Goal: Book appointment/travel/reservation

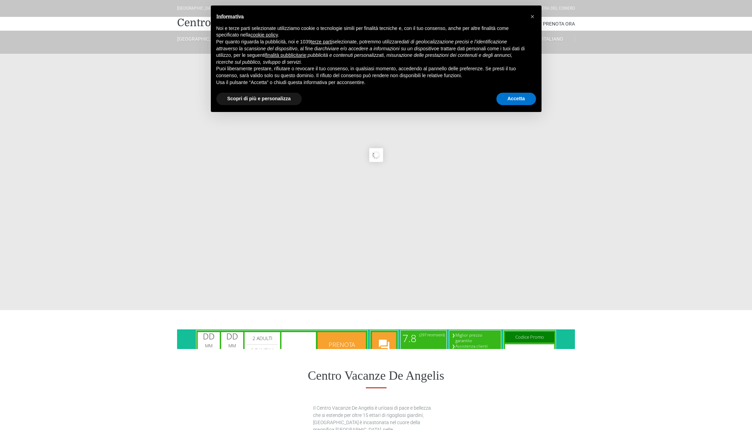
type input "[DATE]"
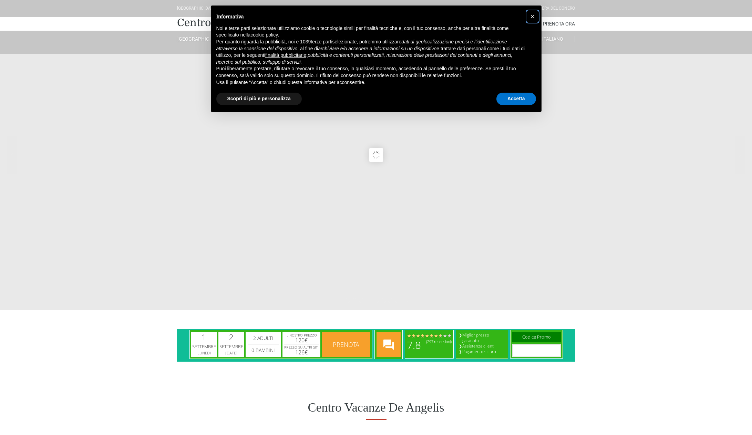
click at [531, 15] on span "×" at bounding box center [532, 17] width 4 height 8
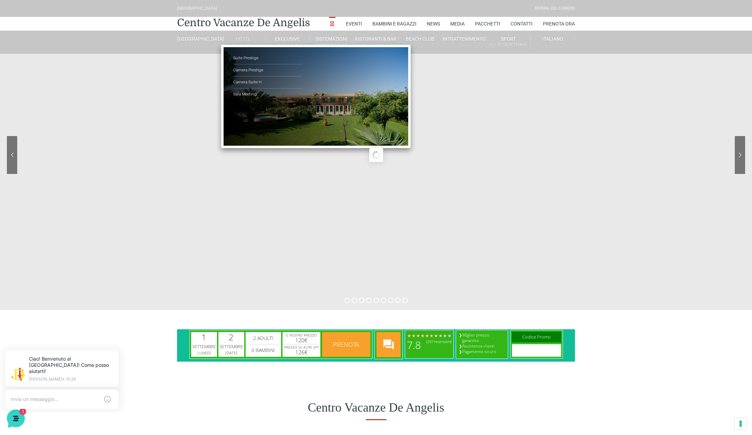
click at [245, 39] on link "Hotel" at bounding box center [243, 39] width 44 height 6
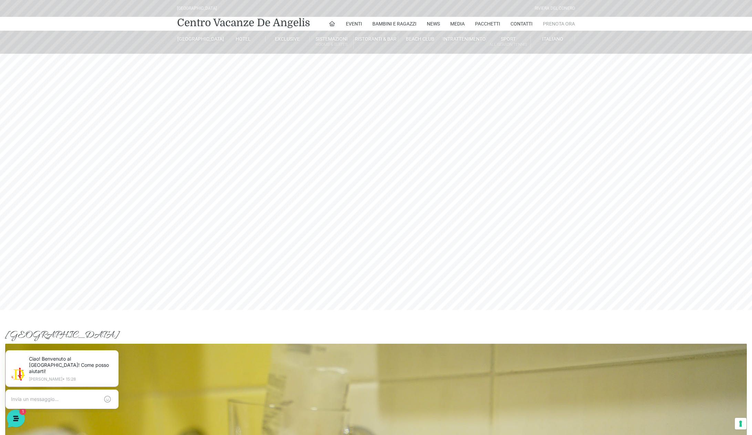
click at [550, 23] on link "Prenota Ora" at bounding box center [559, 24] width 32 height 14
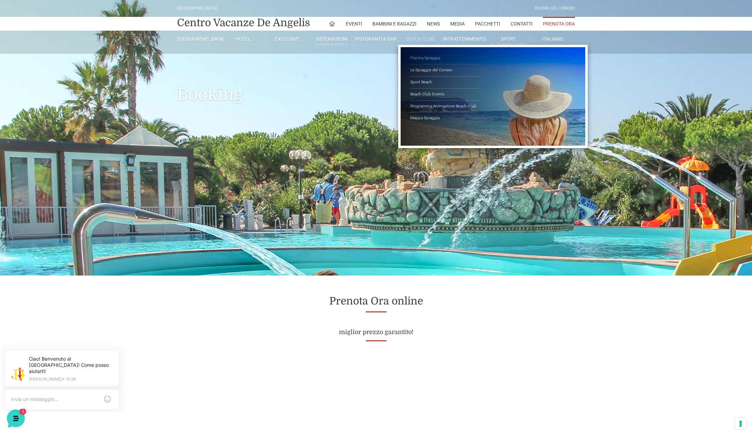
click at [419, 55] on link "Piscina Spiaggia" at bounding box center [444, 58] width 69 height 12
